Goal: Task Accomplishment & Management: Use online tool/utility

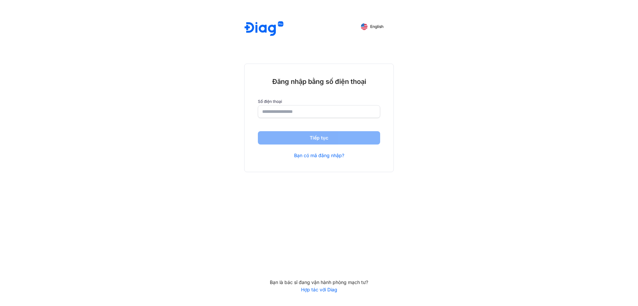
click at [294, 115] on input "number" at bounding box center [319, 111] width 114 height 12
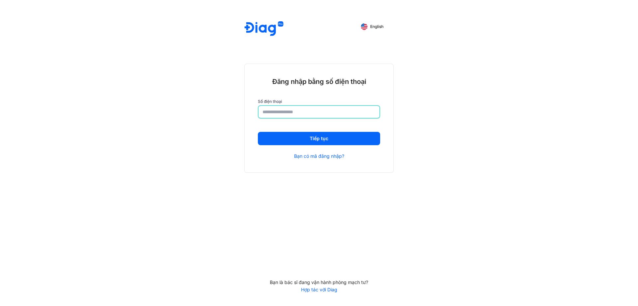
type input "**********"
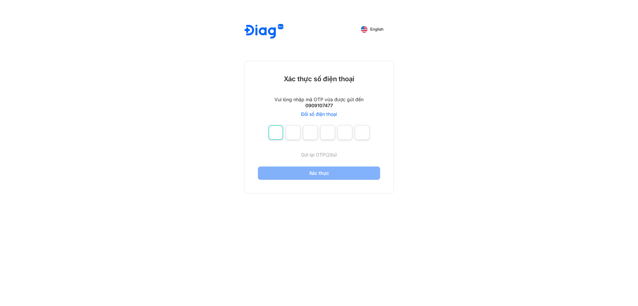
click at [279, 135] on input "number" at bounding box center [276, 132] width 15 height 15
click at [243, 280] on div "English Xác thực số điện thoại Vui lòng nhập mã OTP vừa được gửi đến 0909107477…" at bounding box center [319, 153] width 160 height 306
click at [277, 138] on input "number" at bounding box center [276, 132] width 15 height 15
type input "*"
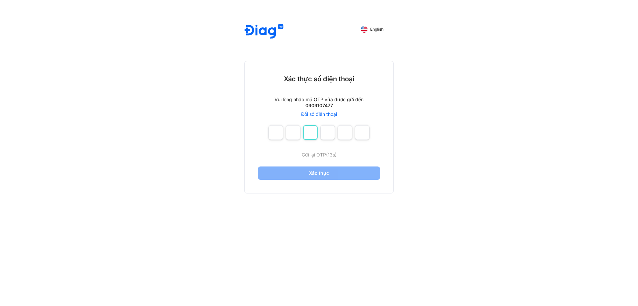
type input "*"
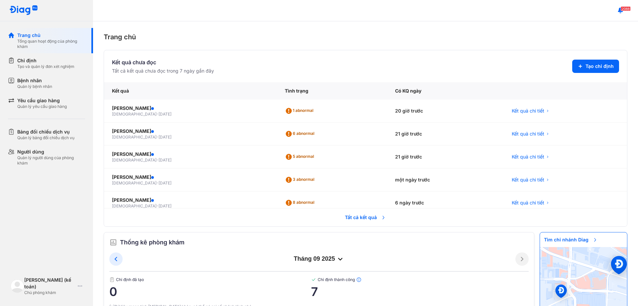
click at [348, 218] on span "Tất cả kết quả" at bounding box center [365, 217] width 49 height 15
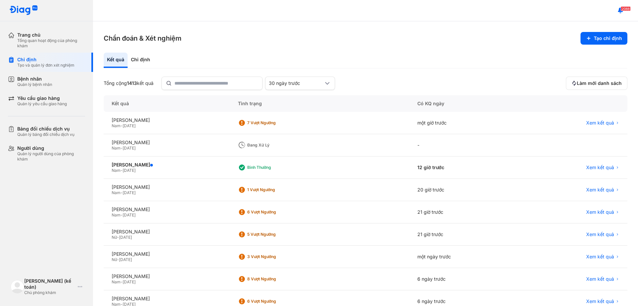
click at [38, 241] on div "Trang chủ Tổng quan hoạt động của phòng khám Chỉ định Tạo và quản lý đơn xét ng…" at bounding box center [46, 153] width 93 height 306
click at [30, 201] on div "Trang chủ Tổng quan hoạt động của phòng khám Chỉ định Tạo và quản lý đơn xét ng…" at bounding box center [46, 153] width 93 height 306
